Goal: Task Accomplishment & Management: Manage account settings

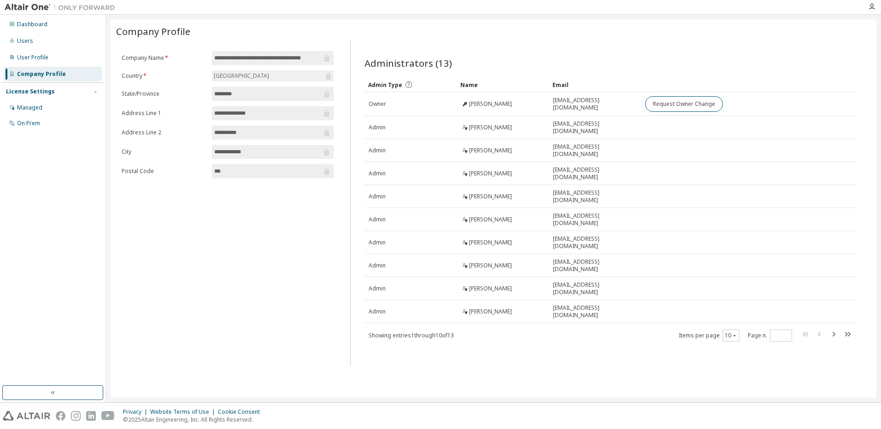
click at [30, 7] on img at bounding box center [62, 7] width 115 height 9
click at [26, 25] on div "Dashboard" at bounding box center [32, 24] width 30 height 7
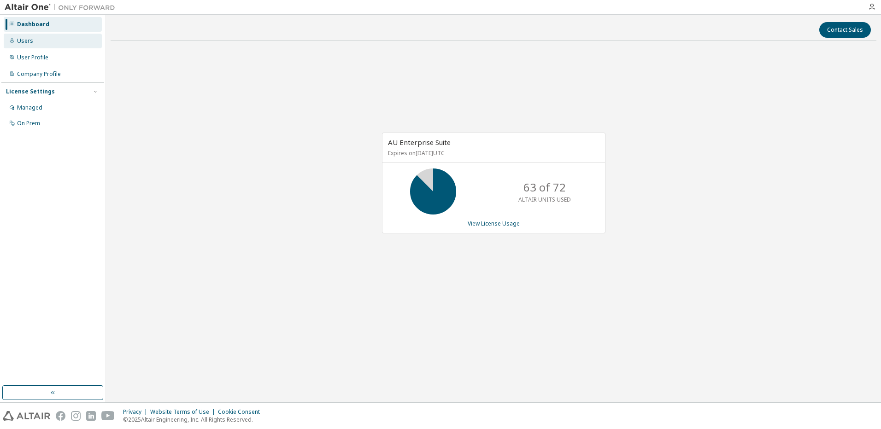
click at [22, 40] on div "Users" at bounding box center [25, 40] width 16 height 7
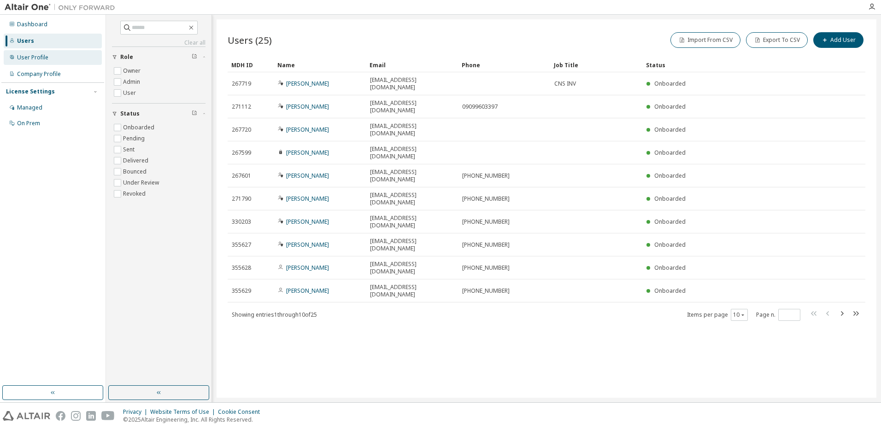
click at [42, 58] on div "User Profile" at bounding box center [32, 57] width 31 height 7
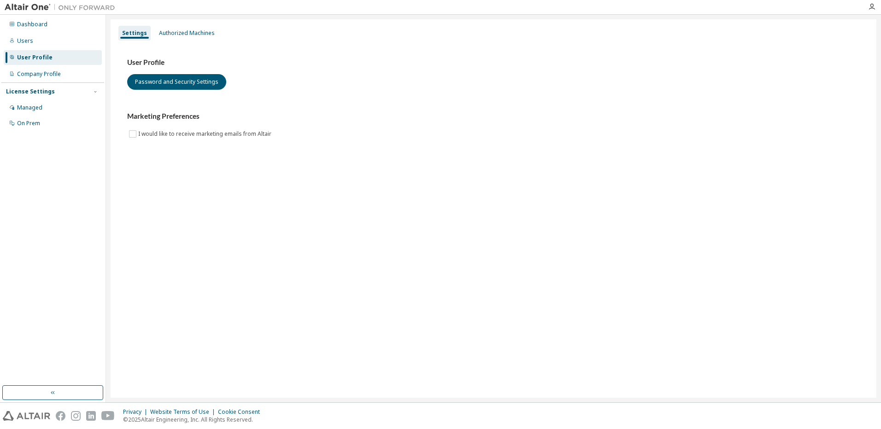
click at [87, 9] on img at bounding box center [62, 7] width 115 height 9
click at [35, 24] on div "Dashboard" at bounding box center [32, 24] width 30 height 7
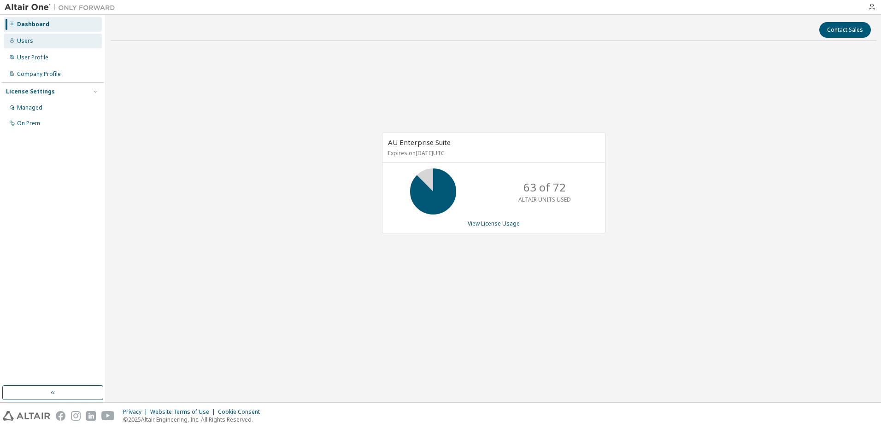
click at [33, 42] on div "Users" at bounding box center [53, 41] width 98 height 15
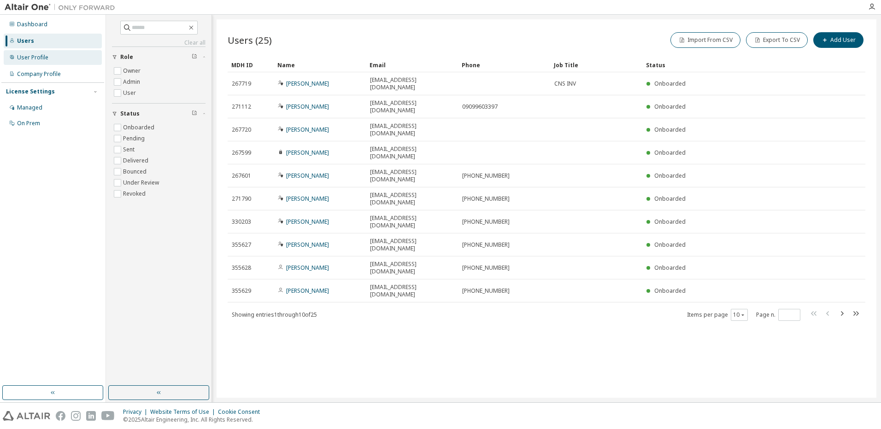
click at [39, 63] on div "User Profile" at bounding box center [53, 57] width 98 height 15
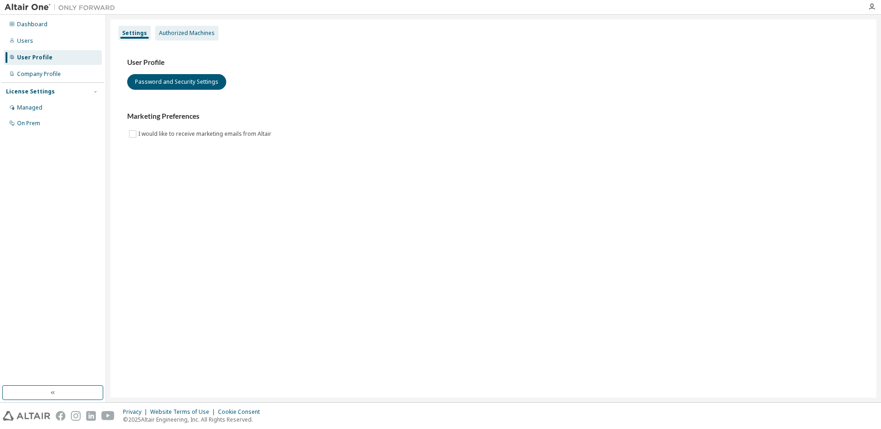
click at [181, 37] on div "Authorized Machines" at bounding box center [186, 33] width 63 height 15
